Goal: Participate in discussion: Participate in discussion

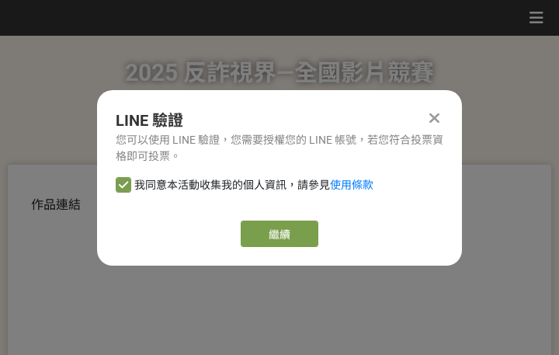
click at [296, 234] on link "繼續" at bounding box center [280, 234] width 78 height 26
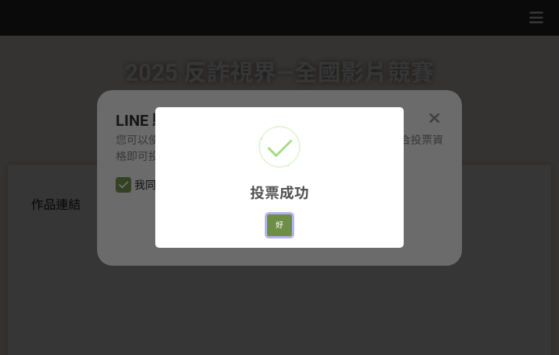
click at [289, 218] on button "好" at bounding box center [279, 225] width 25 height 22
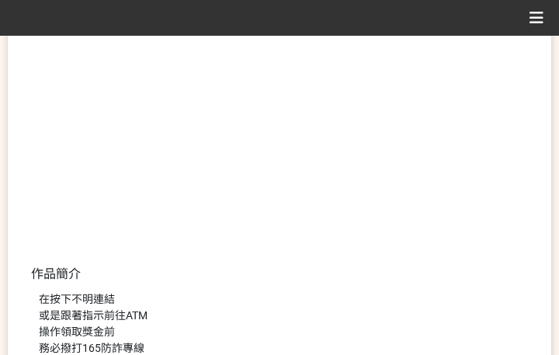
scroll to position [297, 0]
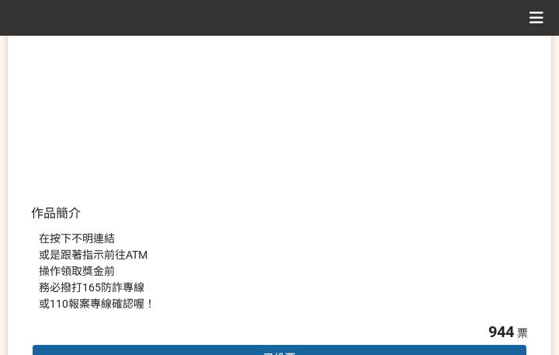
click at [398, 235] on div "在按下不明連結 或是跟著指示前往ATM 操作領取獎金前 務必撥打165防詐專線 或110報案專線確認喔！" at bounding box center [280, 272] width 482 height 82
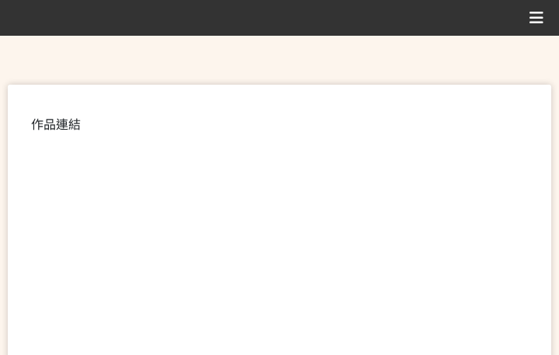
scroll to position [388, 0]
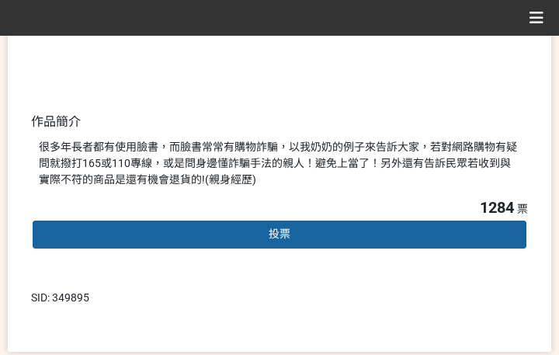
click at [292, 231] on div "投票" at bounding box center [279, 234] width 497 height 31
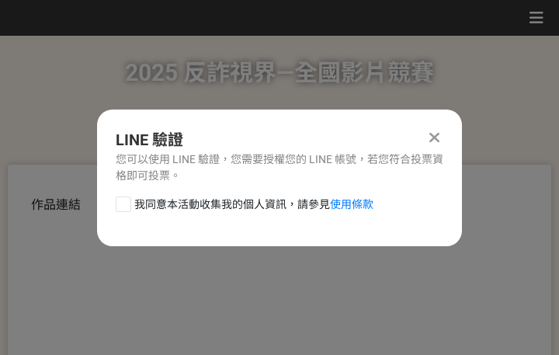
click at [238, 205] on span "我同意本活動收集我的個人資訊，請參見 使用條款" at bounding box center [253, 205] width 239 height 16
click at [127, 205] on input "我同意本活動收集我的個人資訊，請參見 使用條款" at bounding box center [122, 204] width 10 height 10
checkbox input "false"
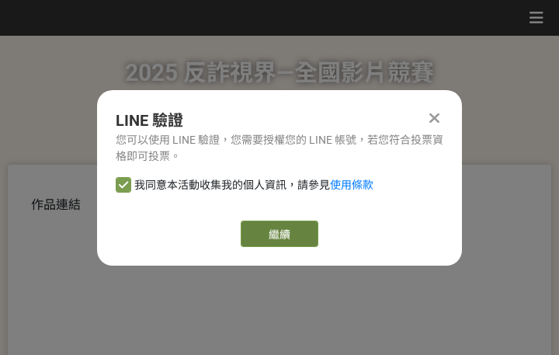
click at [283, 235] on link "繼續" at bounding box center [280, 234] width 78 height 26
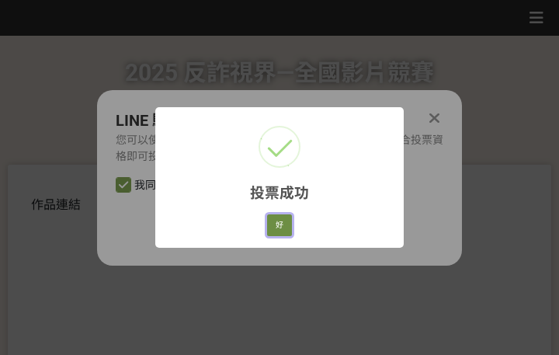
click at [283, 219] on button "好" at bounding box center [279, 225] width 25 height 22
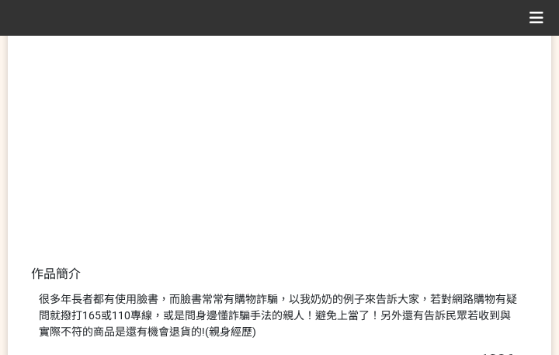
scroll to position [297, 0]
